Goal: Communication & Community: Answer question/provide support

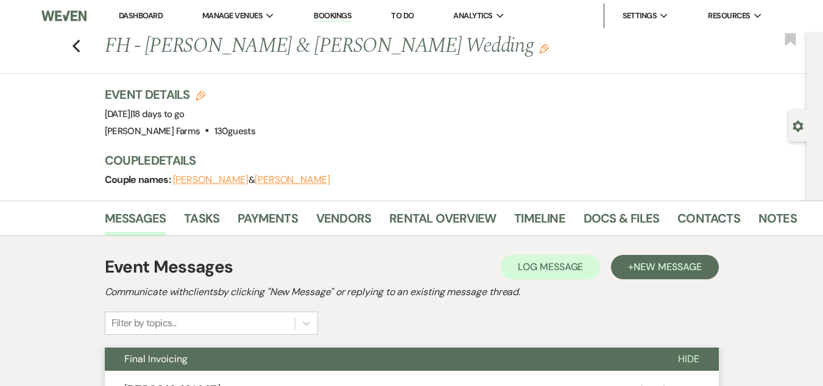
click at [127, 25] on li "Dashboard" at bounding box center [141, 16] width 56 height 24
click at [132, 13] on link "Dashboard" at bounding box center [141, 15] width 44 height 10
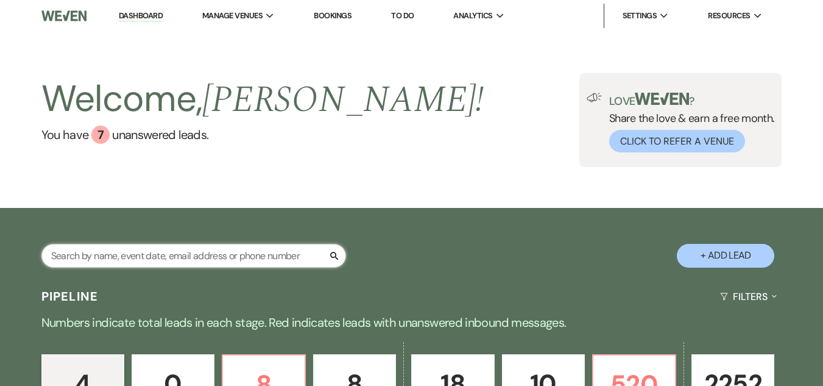
click at [88, 260] on input "text" at bounding box center [193, 256] width 305 height 24
type input "yearout"
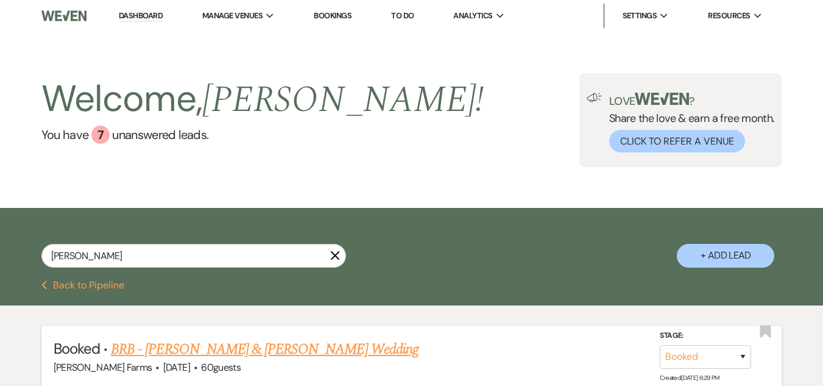
click at [216, 351] on link "BRB - Hunter Datz & Raygan Yearout's Wedding" at bounding box center [265, 349] width 308 height 22
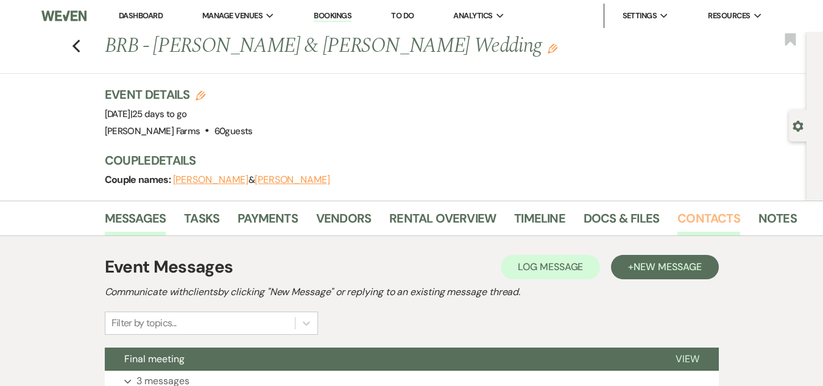
click at [693, 225] on link "Contacts" at bounding box center [708, 221] width 63 height 27
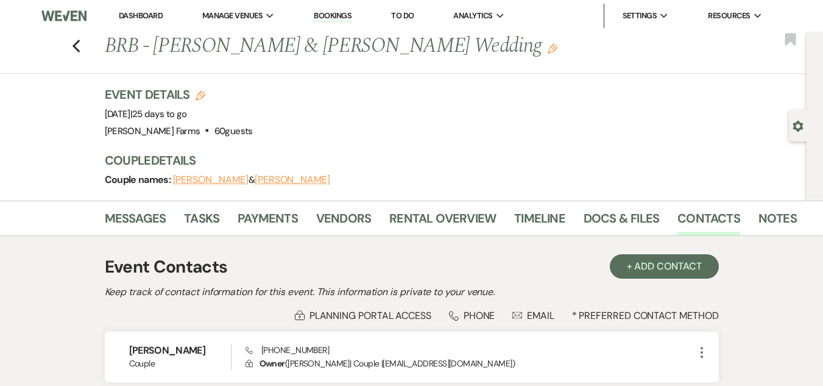
click at [141, 9] on li "Dashboard" at bounding box center [141, 16] width 56 height 24
click at [138, 13] on link "Dashboard" at bounding box center [141, 15] width 44 height 10
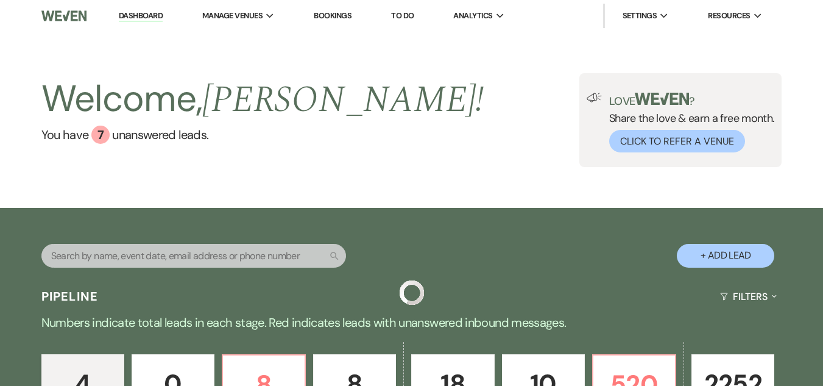
click at [249, 253] on input "text" at bounding box center [193, 256] width 305 height 24
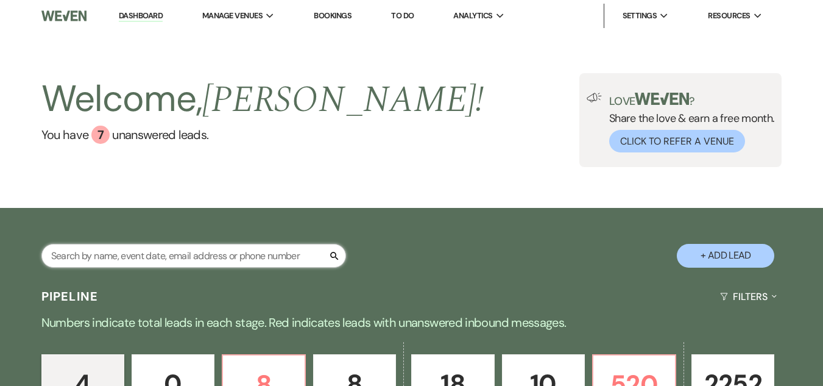
click at [226, 256] on input "text" at bounding box center [193, 256] width 305 height 24
type input "simpson"
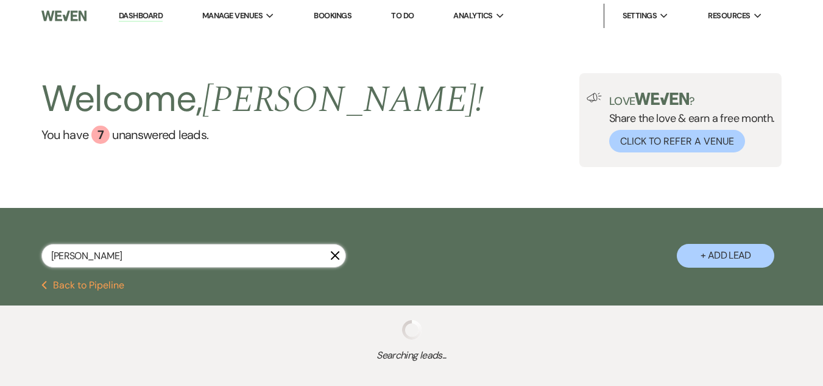
select select "8"
select select "5"
select select "8"
select select "5"
select select "8"
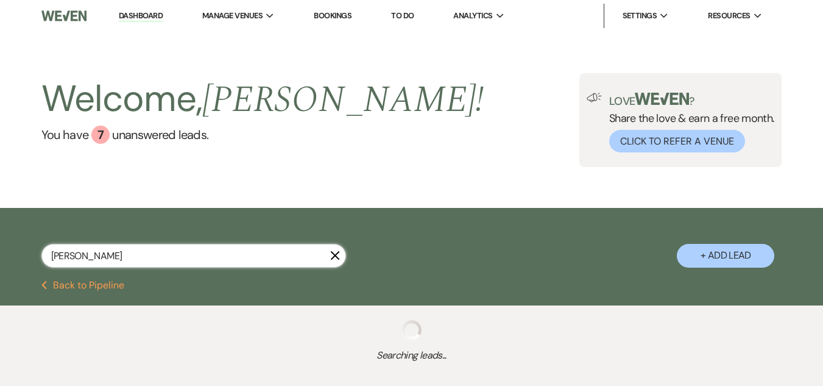
select select "6"
select select "8"
select select "5"
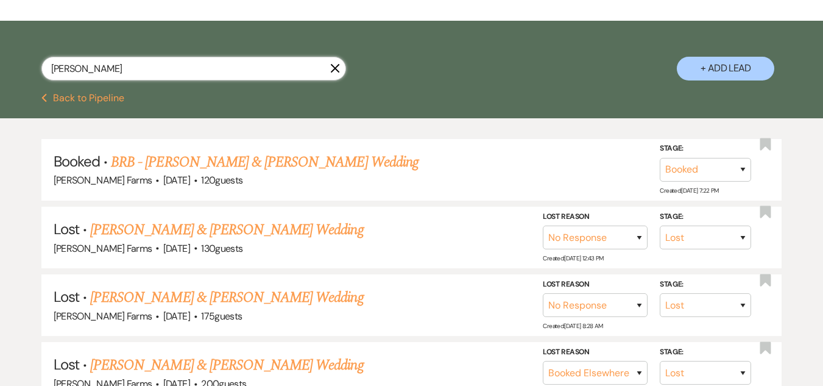
scroll to position [188, 0]
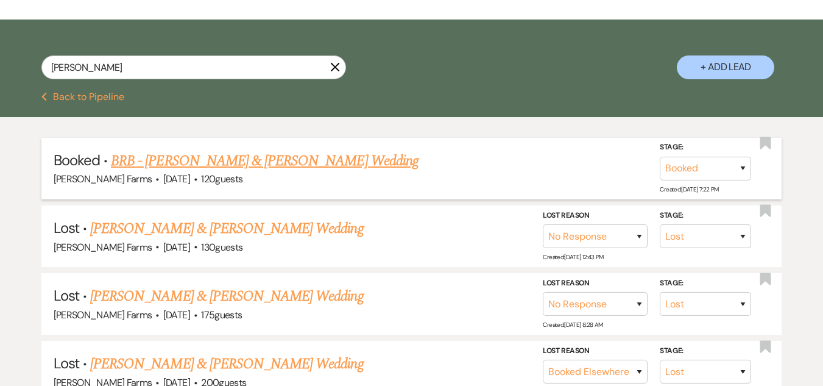
click at [319, 167] on link "BRB - Brianna Simpson & Joshua Nelson's Wedding" at bounding box center [265, 161] width 308 height 22
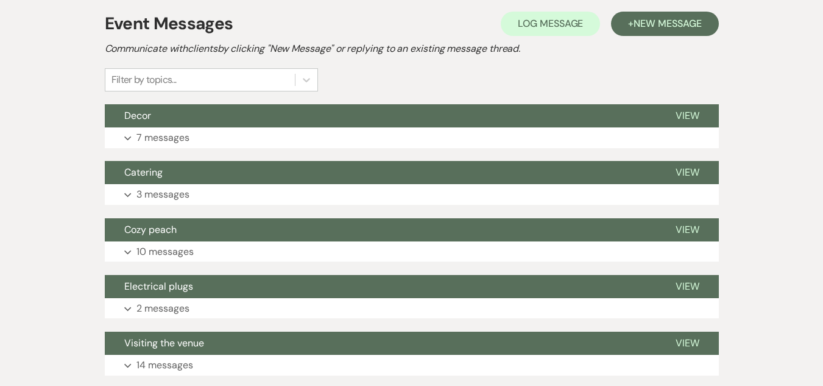
scroll to position [233, 0]
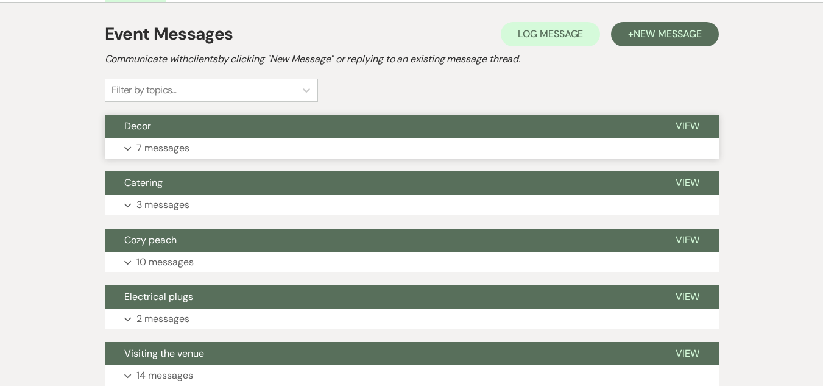
click at [454, 148] on button "Expand 7 messages" at bounding box center [412, 148] width 614 height 21
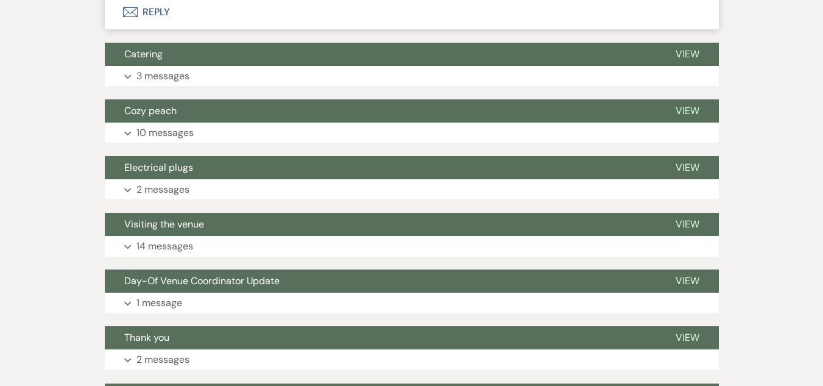
scroll to position [1034, 0]
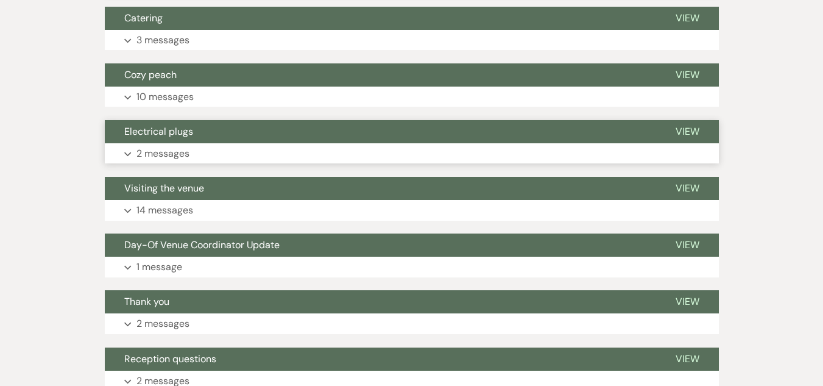
click at [433, 143] on button "Expand 2 messages" at bounding box center [412, 153] width 614 height 21
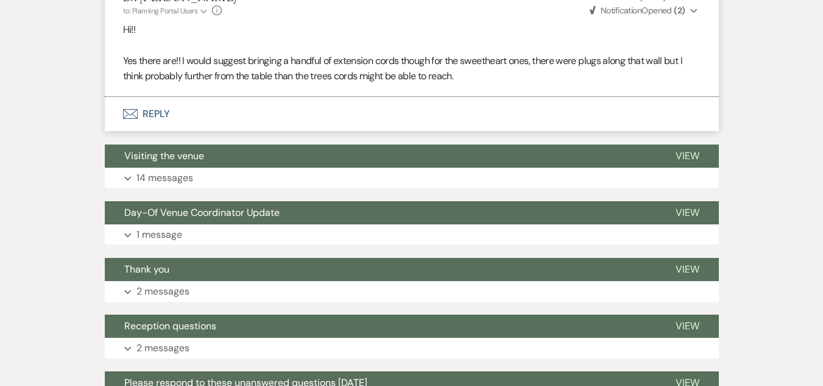
scroll to position [1313, 0]
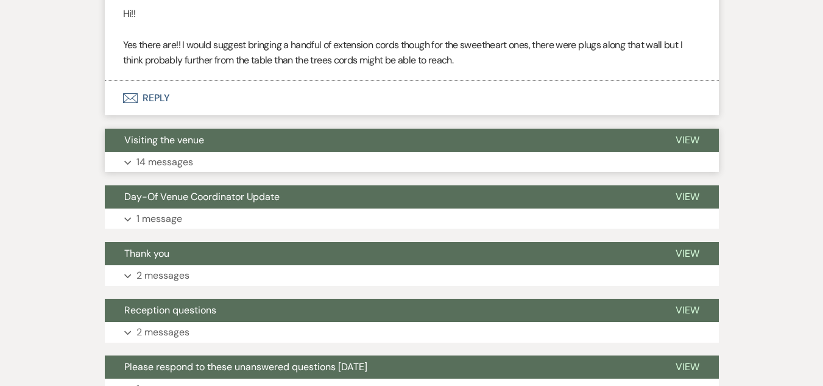
click at [322, 164] on button "Expand 14 messages" at bounding box center [412, 162] width 614 height 21
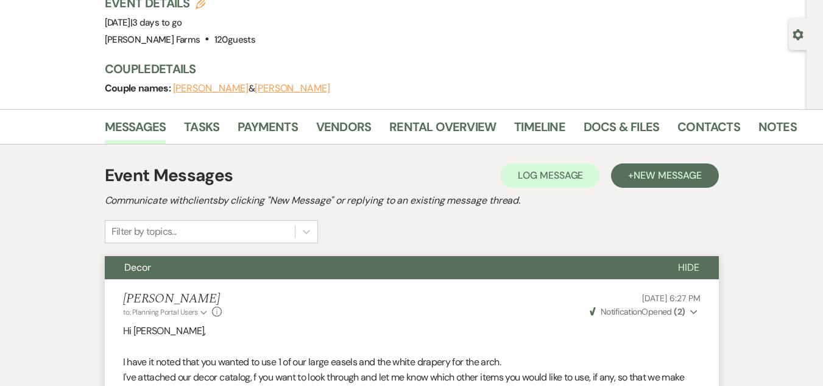
scroll to position [0, 0]
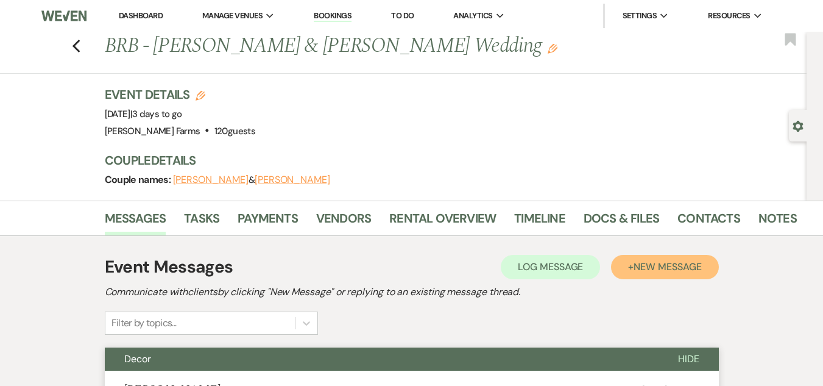
click at [657, 269] on span "New Message" at bounding box center [668, 266] width 68 height 13
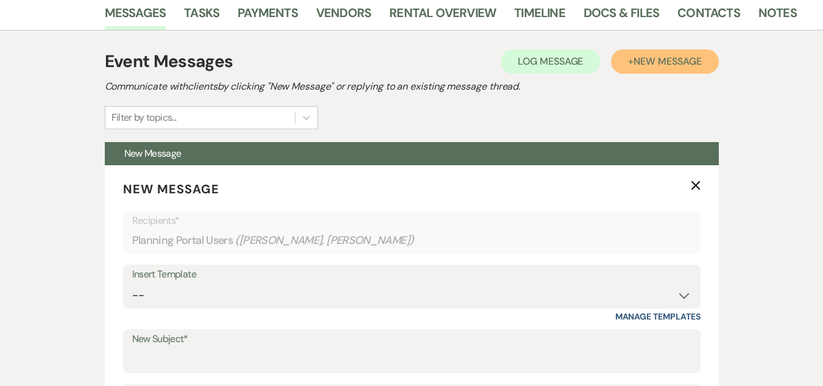
scroll to position [227, 0]
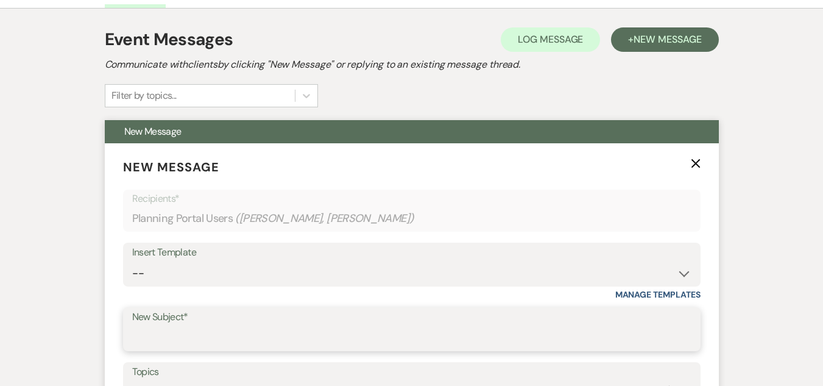
click at [200, 330] on input "New Subject*" at bounding box center [411, 338] width 559 height 24
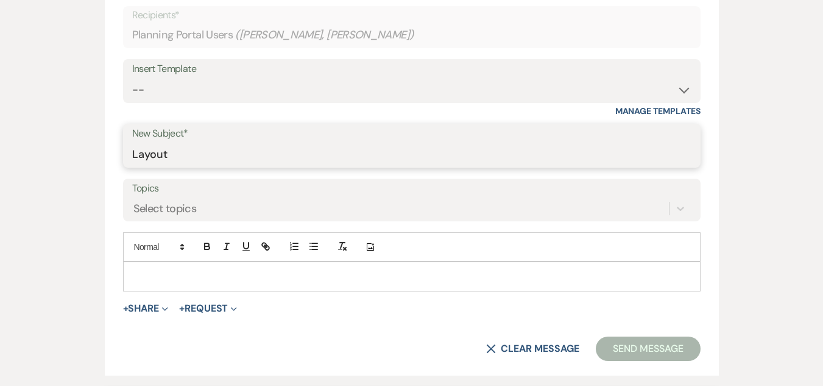
scroll to position [433, 0]
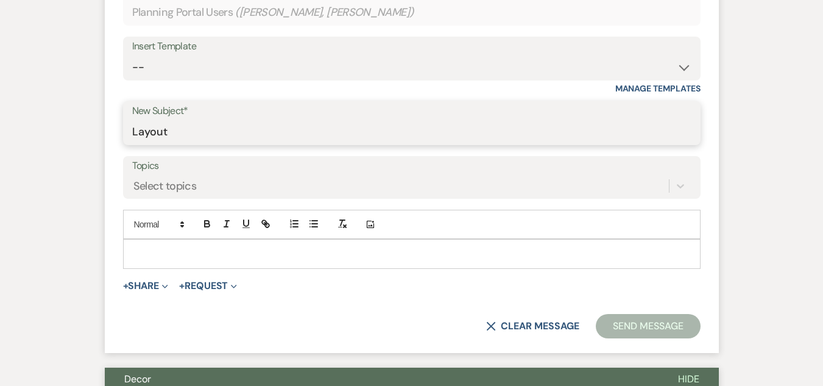
type input "Layout"
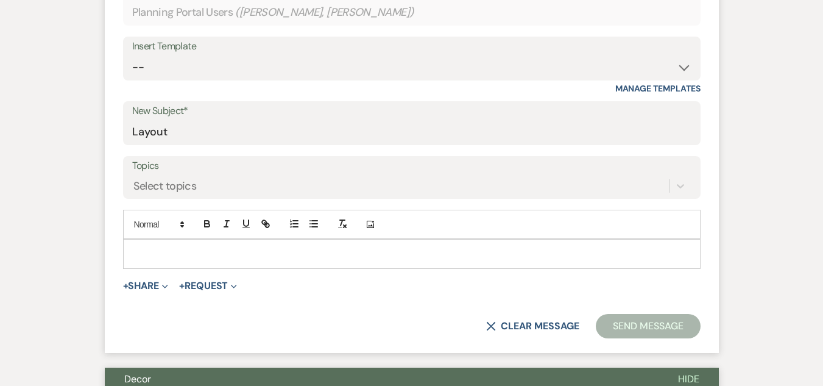
click at [241, 259] on p at bounding box center [412, 253] width 558 height 13
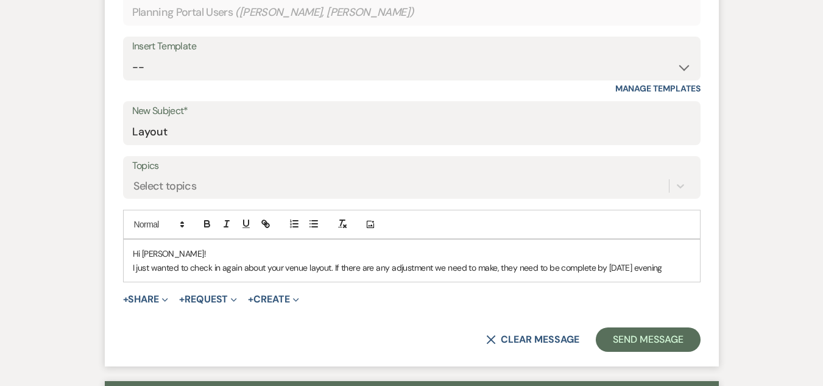
click at [266, 267] on p "I just wanted to check in again about your venue layout. If there are any adjus…" at bounding box center [412, 267] width 558 height 13
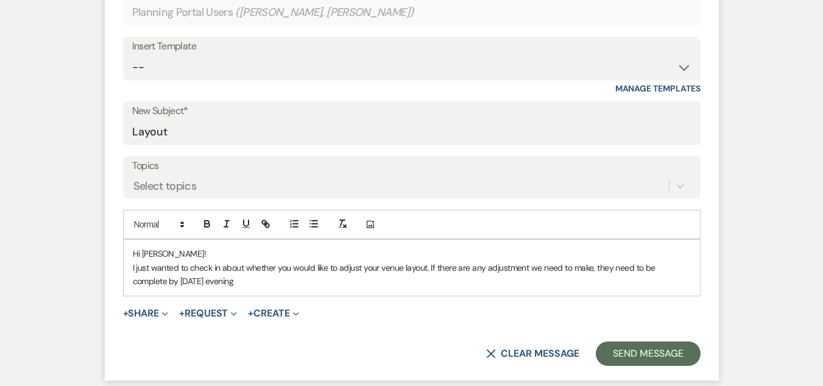
click at [526, 266] on p "I just wanted to check in about whether you would like to adjust your venue lay…" at bounding box center [412, 274] width 558 height 27
click at [233, 278] on p "I just wanted to check in about whether you would like to adjust your venue lay…" at bounding box center [412, 274] width 558 height 27
click at [127, 266] on div "Hi Brianna! I just wanted to check in about whether you would like to adjust yo…" at bounding box center [412, 266] width 576 height 55
click at [459, 267] on p "I just wanted to check in about whether you would like to adjust your venue lay…" at bounding box center [412, 274] width 558 height 27
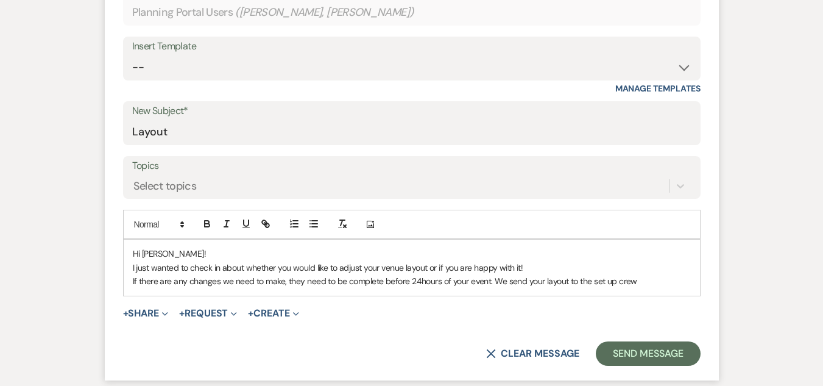
click at [636, 281] on p "If there are any changes we need to make, they need to be complete before 24hou…" at bounding box center [412, 280] width 558 height 13
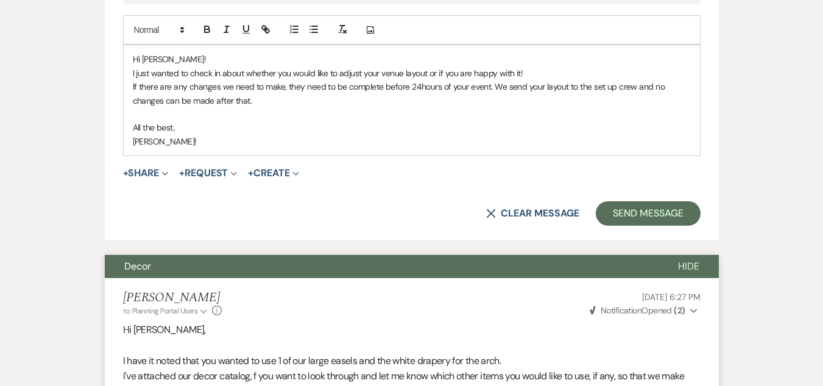
scroll to position [807, 0]
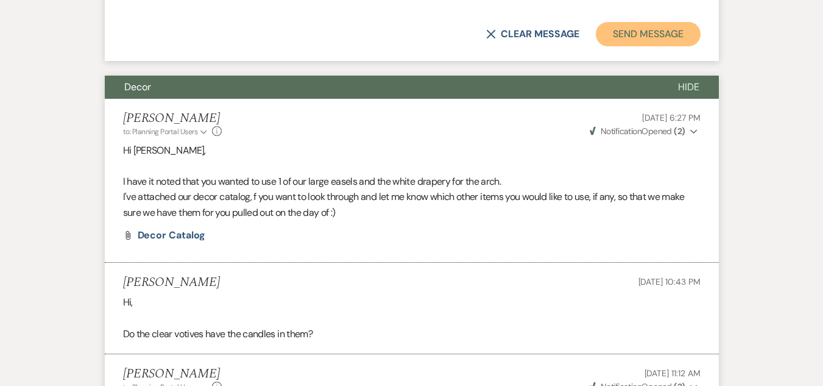
click at [669, 34] on button "Send Message" at bounding box center [648, 34] width 104 height 24
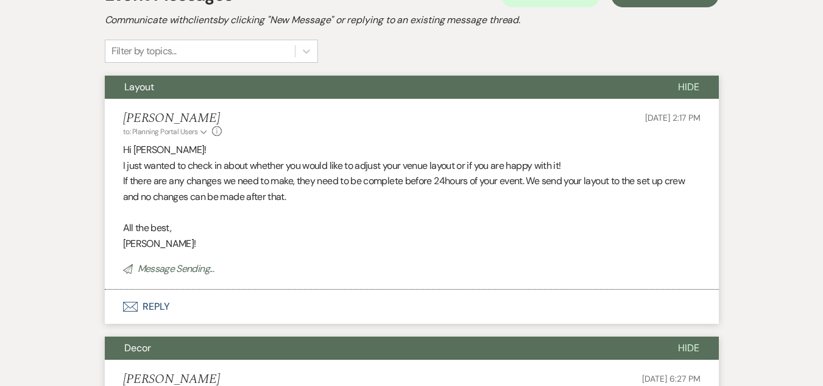
scroll to position [0, 0]
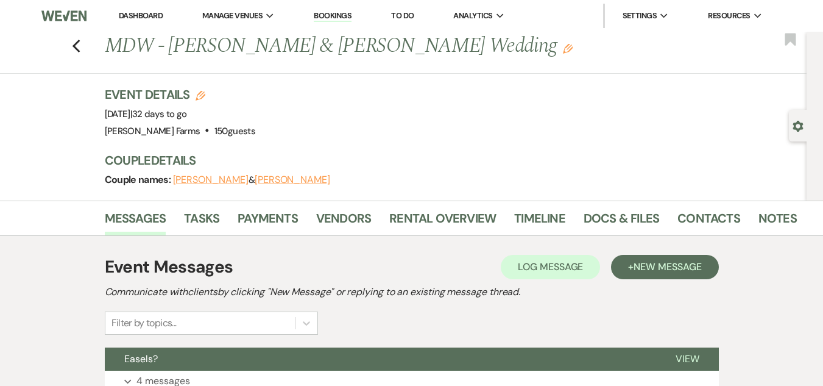
click at [366, 351] on button "Easels?" at bounding box center [380, 358] width 551 height 23
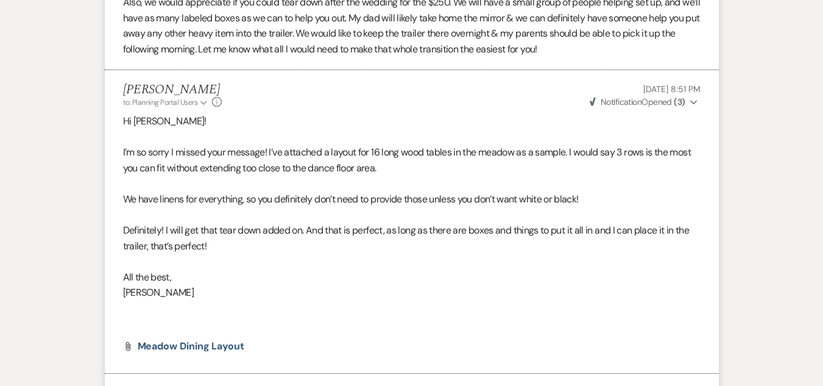
scroll to position [807, 0]
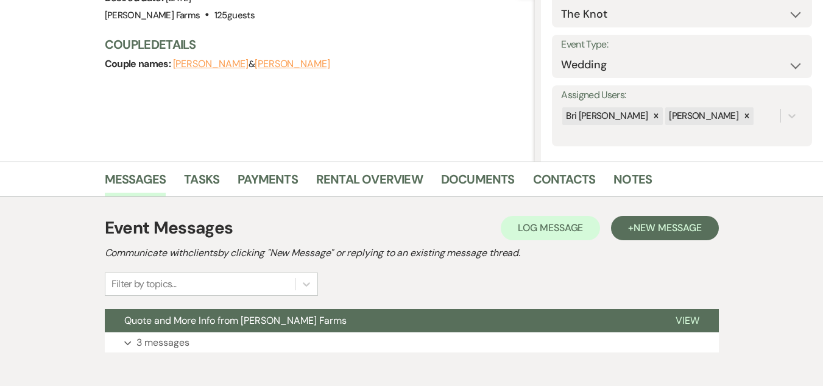
scroll to position [208, 0]
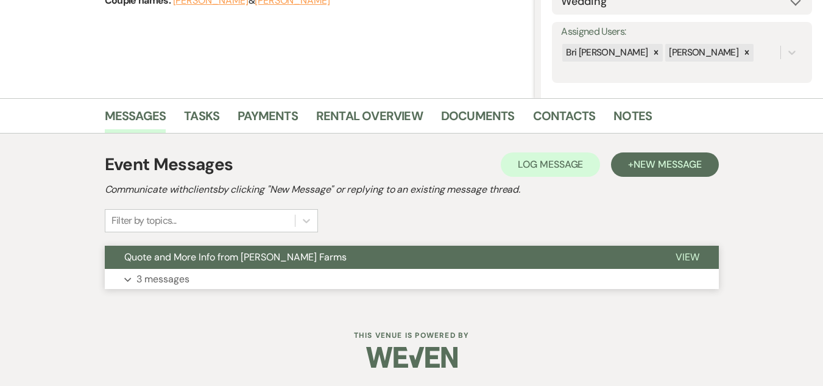
click at [255, 264] on button "Quote and More Info from [PERSON_NAME] Farms" at bounding box center [380, 256] width 551 height 23
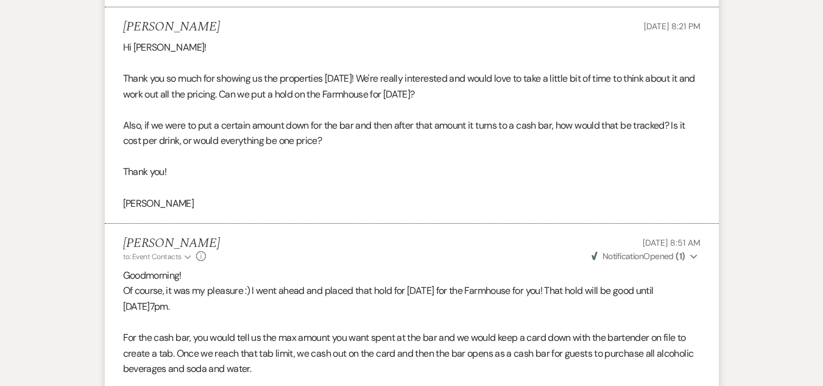
scroll to position [1073, 0]
